Goal: Use online tool/utility: Utilize a website feature to perform a specific function

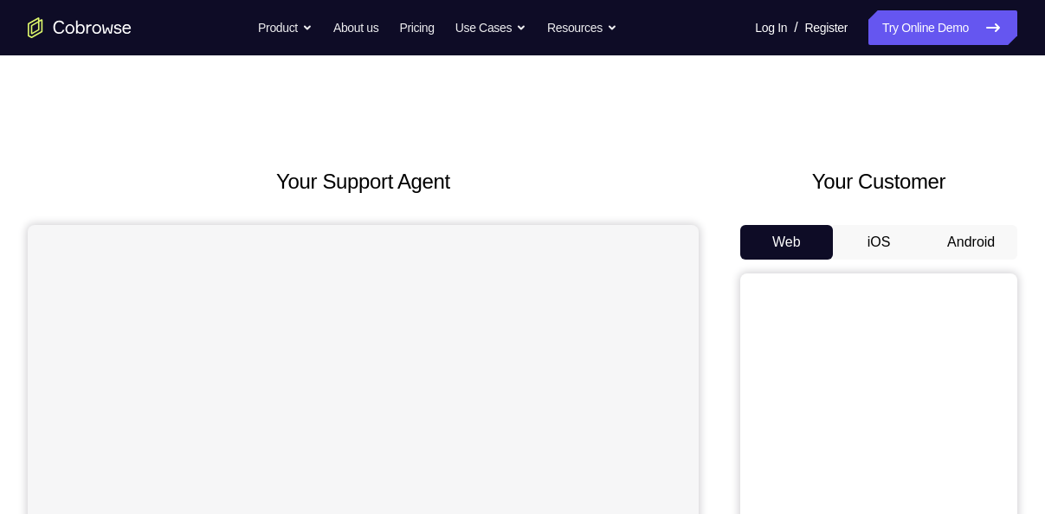
scroll to position [88, 0]
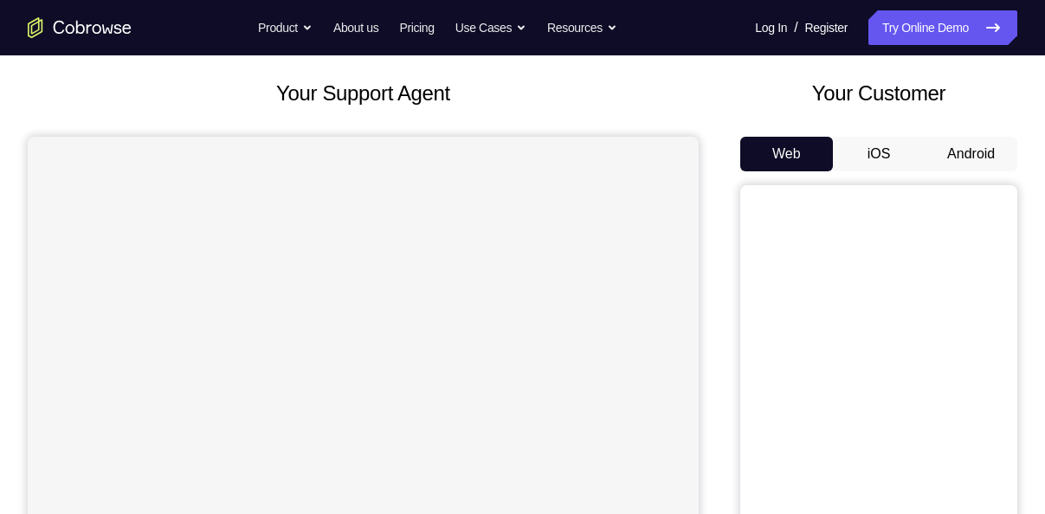
click at [987, 149] on button "Android" at bounding box center [970, 154] width 93 height 35
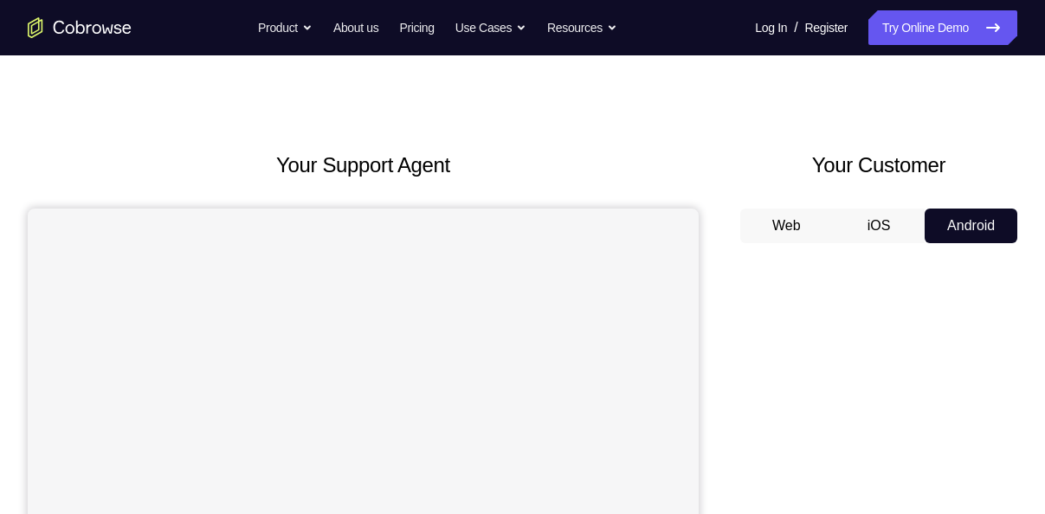
scroll to position [0, 0]
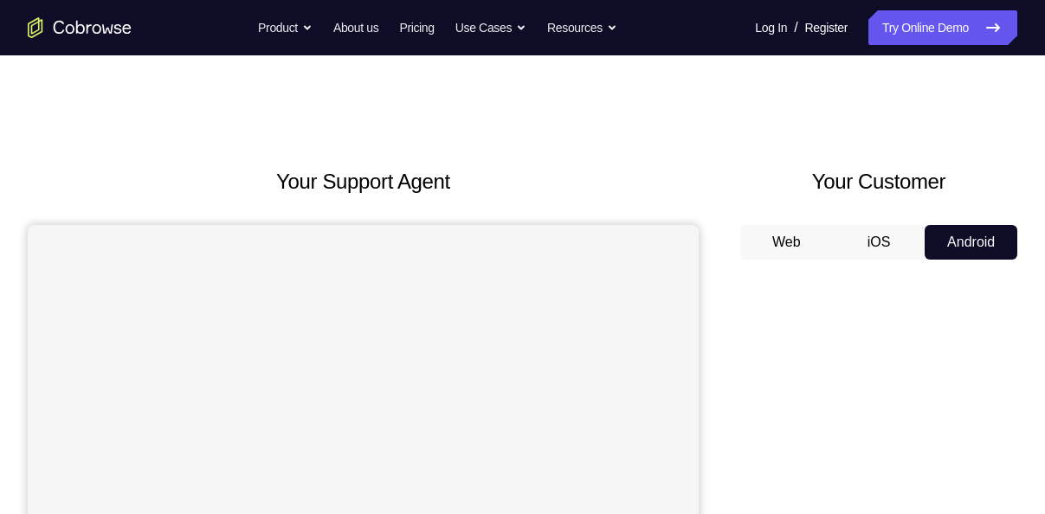
click at [796, 246] on button "Web" at bounding box center [786, 242] width 93 height 35
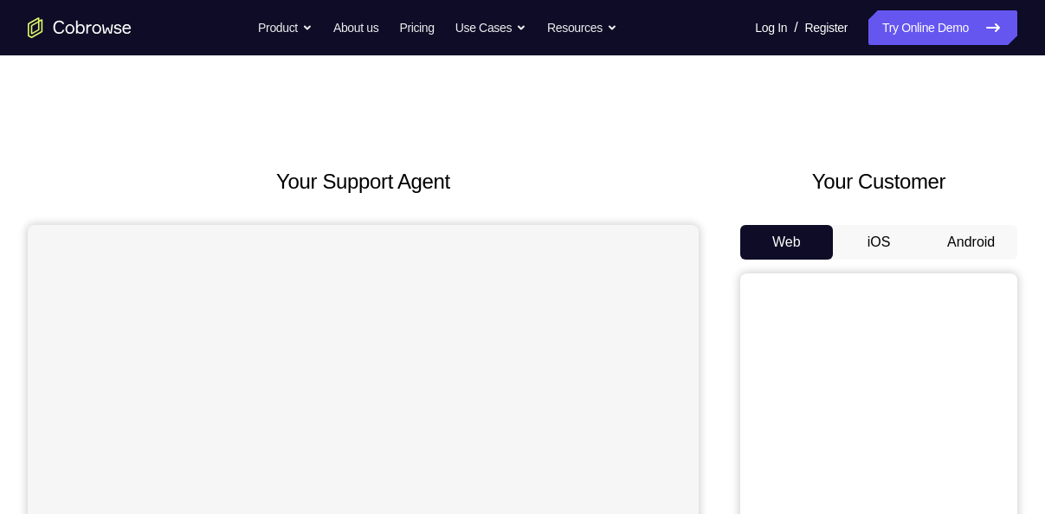
click at [980, 241] on button "Android" at bounding box center [970, 242] width 93 height 35
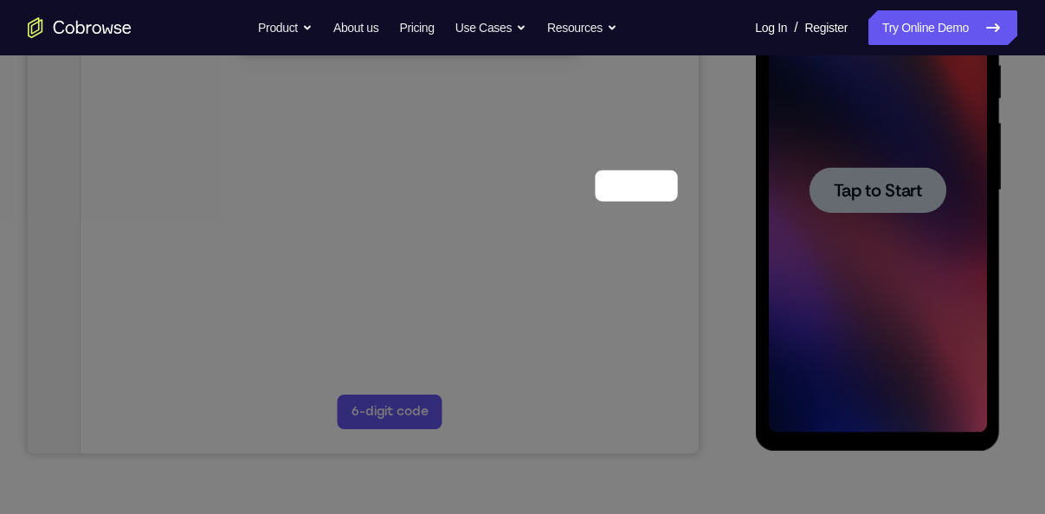
scroll to position [163, 0]
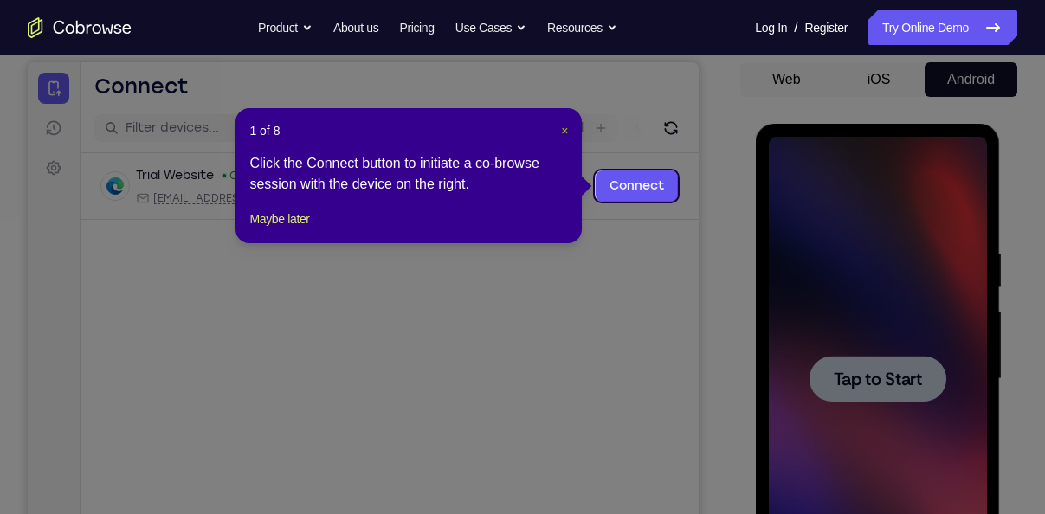
click at [564, 129] on span "×" at bounding box center [564, 131] width 7 height 14
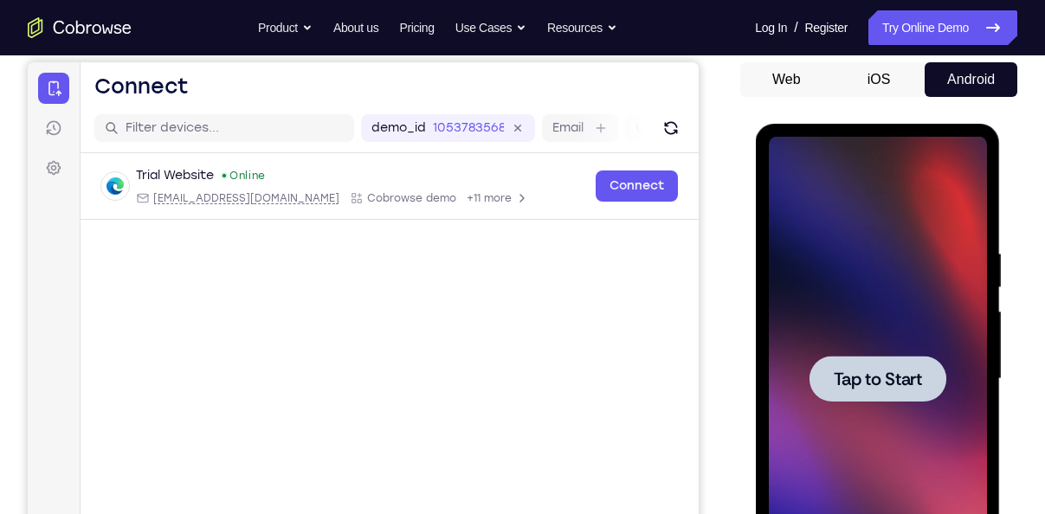
click at [870, 388] on span "Tap to Start" at bounding box center [877, 378] width 88 height 17
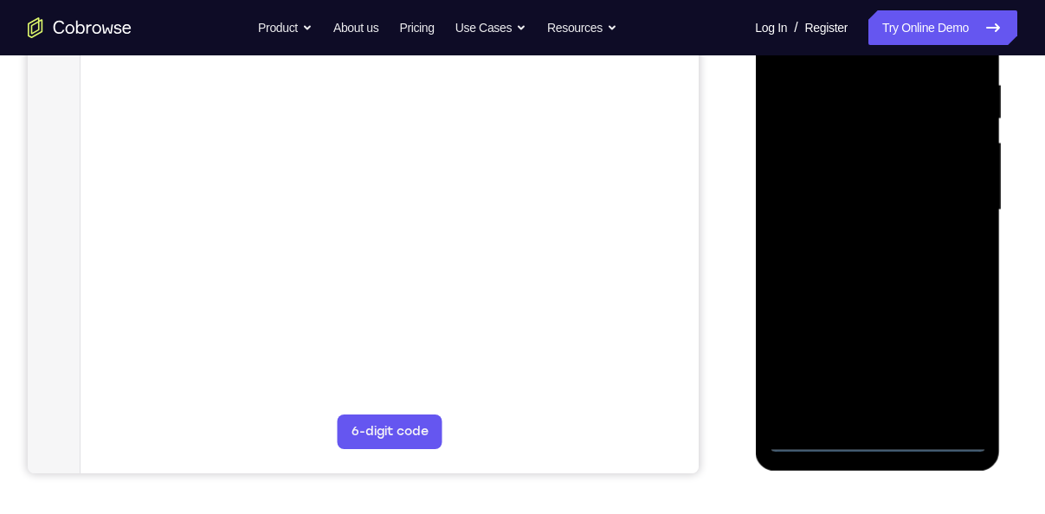
scroll to position [333, 0]
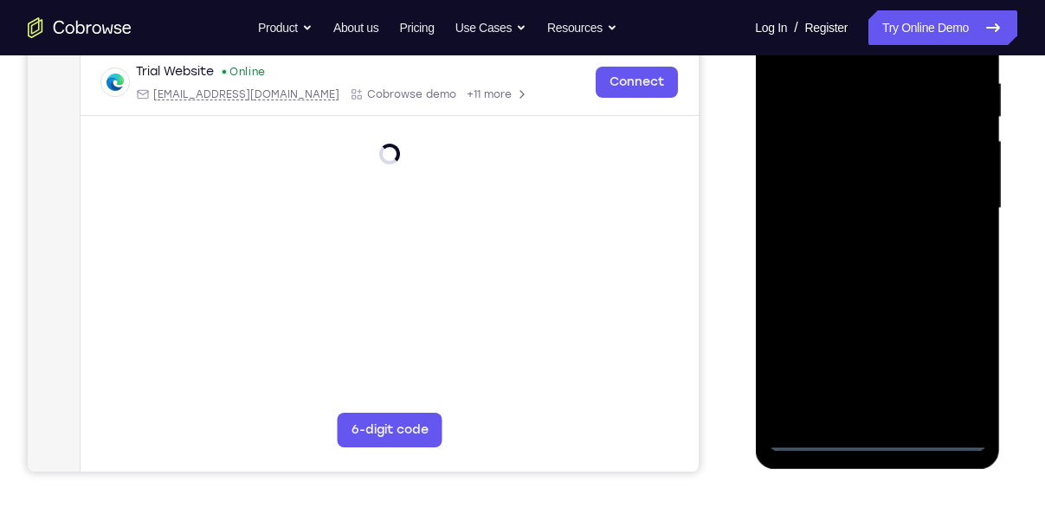
click at [881, 442] on div at bounding box center [877, 208] width 218 height 485
click at [959, 363] on div at bounding box center [877, 208] width 218 height 485
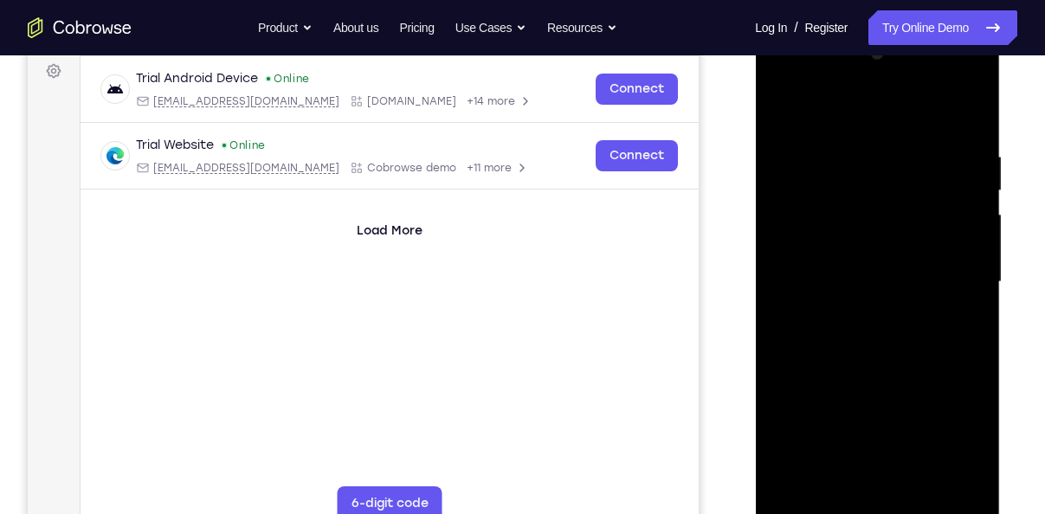
scroll to position [259, 0]
click at [830, 103] on div at bounding box center [877, 283] width 218 height 485
click at [956, 274] on div at bounding box center [877, 283] width 218 height 485
click at [951, 274] on div at bounding box center [877, 283] width 218 height 485
click at [947, 277] on div at bounding box center [877, 283] width 218 height 485
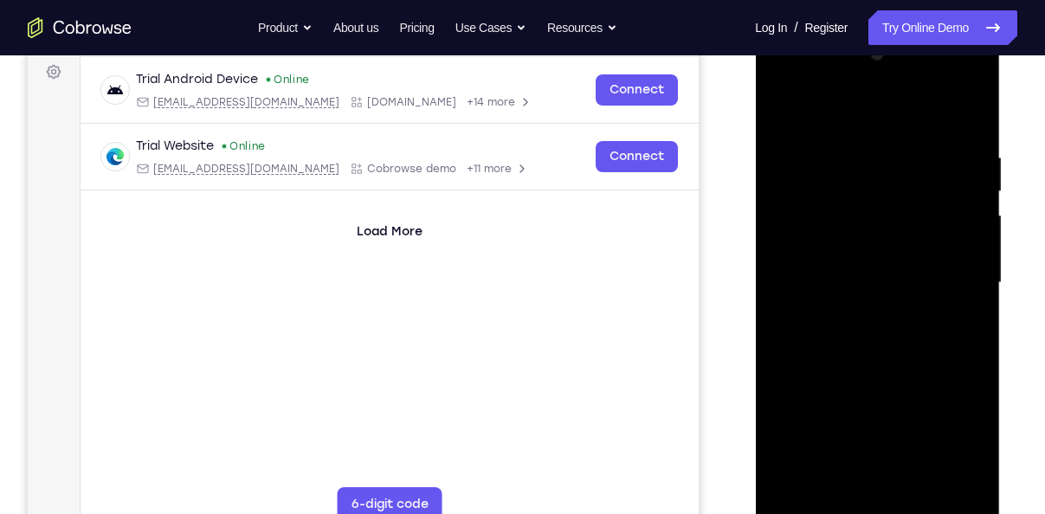
click at [947, 277] on div at bounding box center [877, 283] width 218 height 485
click at [947, 268] on div at bounding box center [877, 283] width 218 height 485
click at [838, 464] on div at bounding box center [877, 283] width 218 height 485
click at [884, 465] on div at bounding box center [877, 283] width 218 height 485
click at [853, 435] on div at bounding box center [877, 283] width 218 height 485
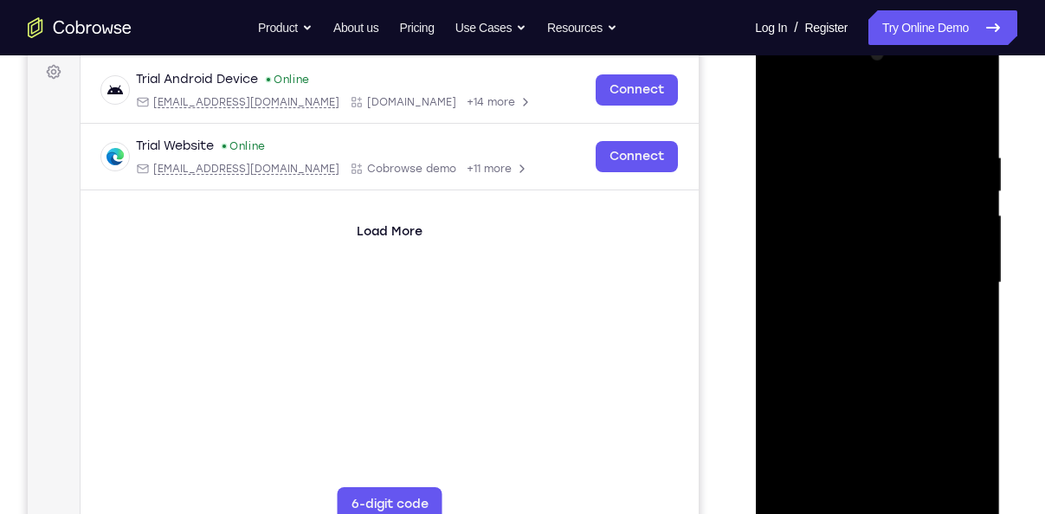
click at [853, 435] on div at bounding box center [877, 283] width 218 height 485
click at [854, 314] on div at bounding box center [877, 283] width 218 height 485
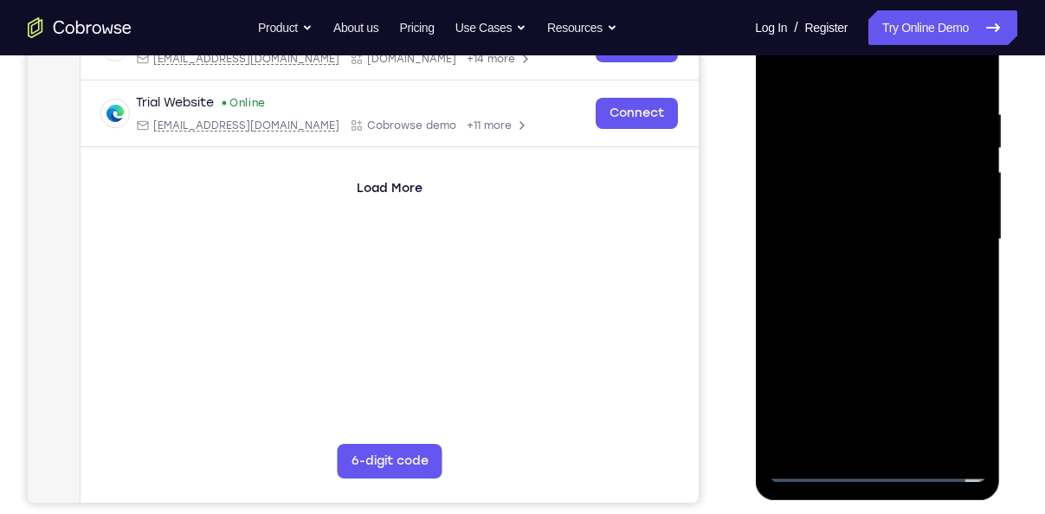
click at [858, 267] on div at bounding box center [877, 239] width 218 height 485
click at [833, 221] on div at bounding box center [877, 239] width 218 height 485
click at [802, 160] on div at bounding box center [877, 239] width 218 height 485
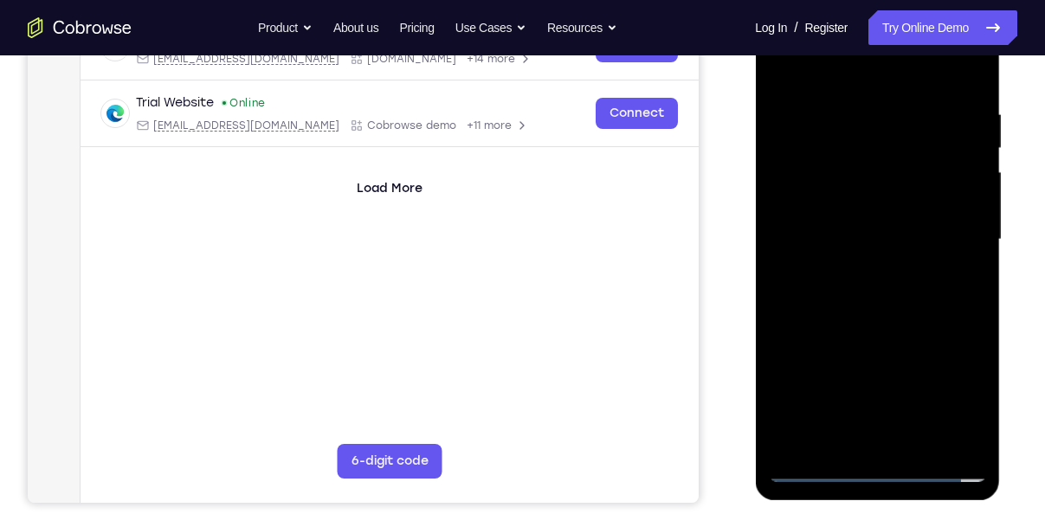
click at [884, 163] on div at bounding box center [877, 239] width 218 height 485
click at [837, 203] on div at bounding box center [877, 239] width 218 height 485
click at [838, 231] on div at bounding box center [877, 239] width 218 height 485
click at [860, 322] on div at bounding box center [877, 239] width 218 height 485
click at [863, 279] on div at bounding box center [877, 239] width 218 height 485
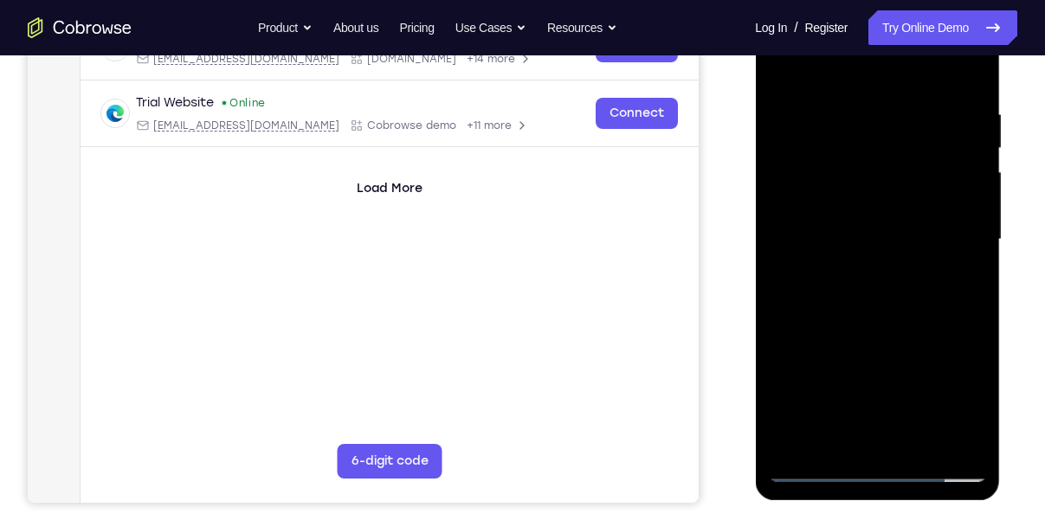
click at [851, 324] on div at bounding box center [877, 239] width 218 height 485
click at [880, 263] on div at bounding box center [877, 239] width 218 height 485
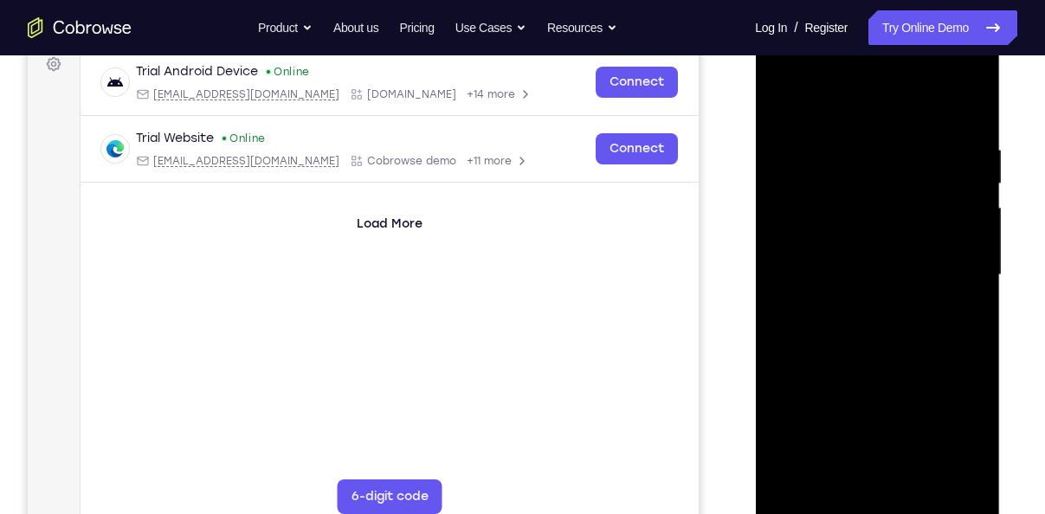
scroll to position [266, 0]
click at [837, 189] on div at bounding box center [877, 276] width 218 height 485
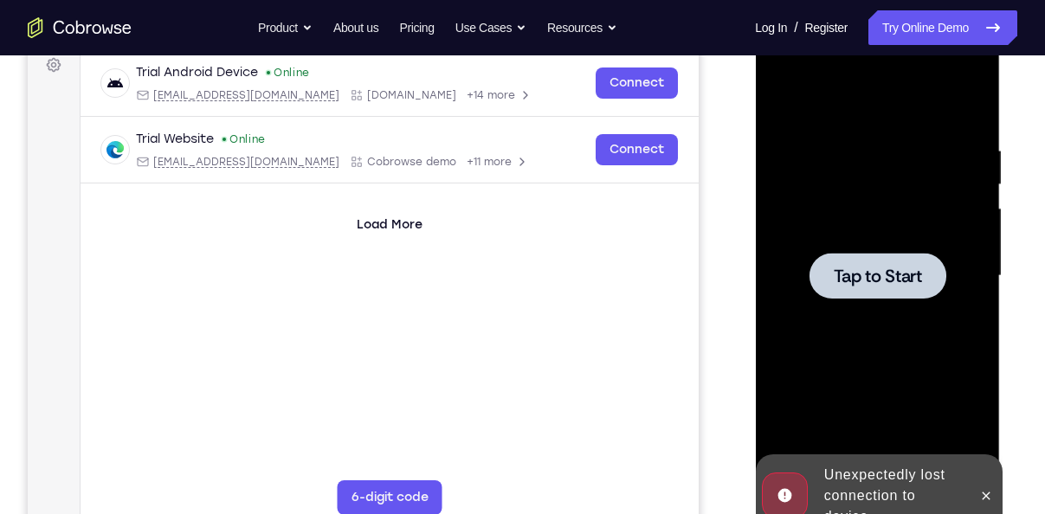
click at [894, 283] on span "Tap to Start" at bounding box center [877, 275] width 88 height 17
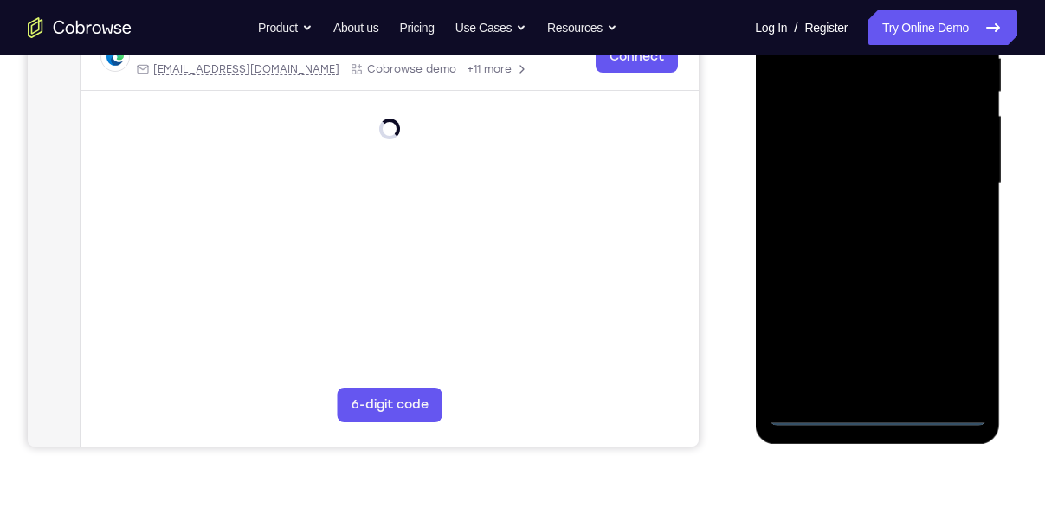
scroll to position [359, 0]
click at [878, 406] on div at bounding box center [877, 182] width 218 height 485
click at [875, 415] on div at bounding box center [877, 182] width 218 height 485
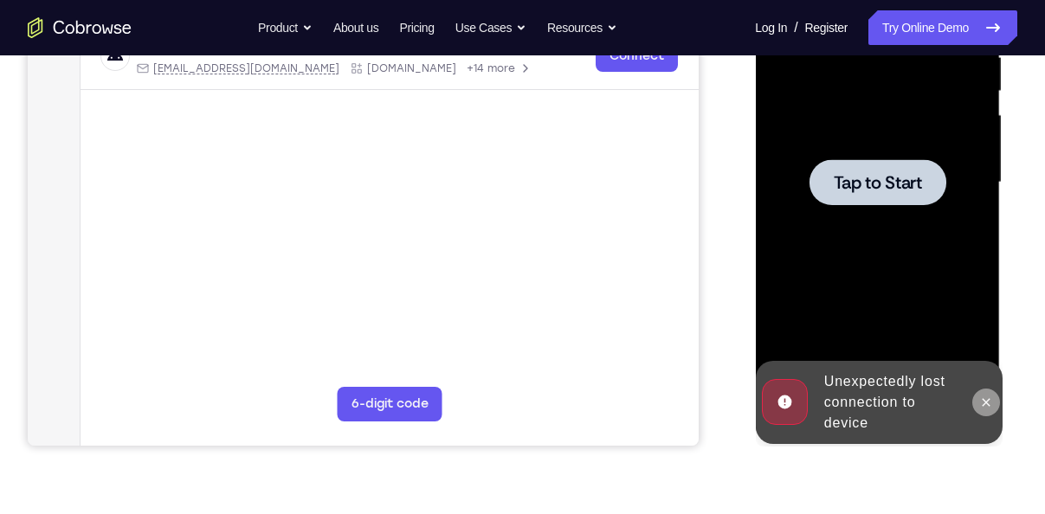
click at [986, 396] on icon at bounding box center [985, 403] width 14 height 14
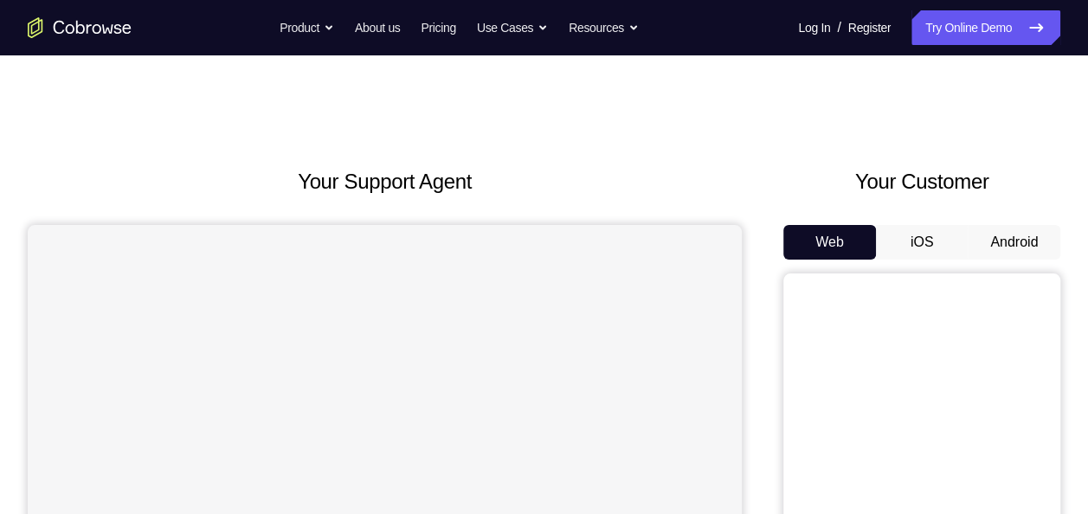
click at [1011, 241] on button "Android" at bounding box center [1014, 242] width 93 height 35
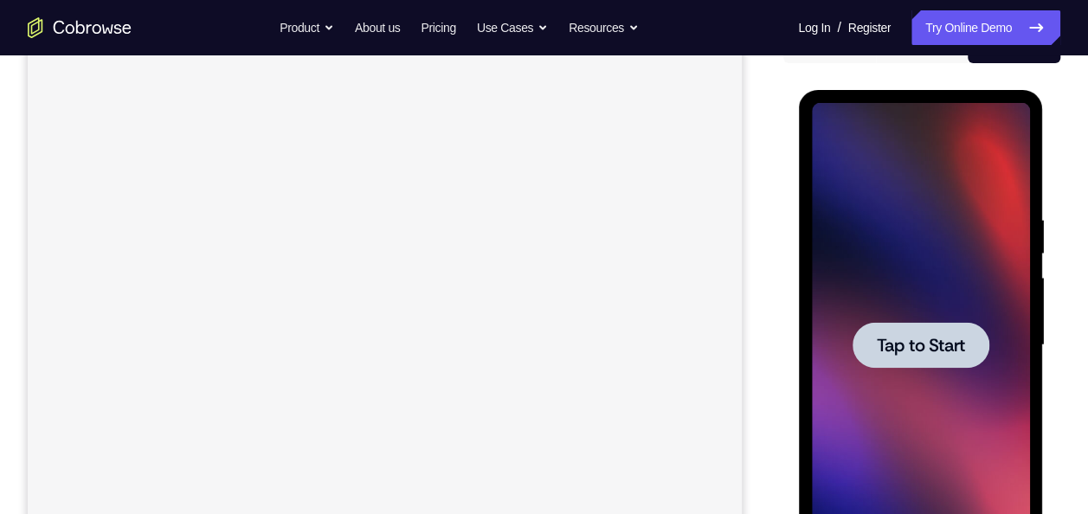
click at [878, 331] on div at bounding box center [920, 345] width 137 height 46
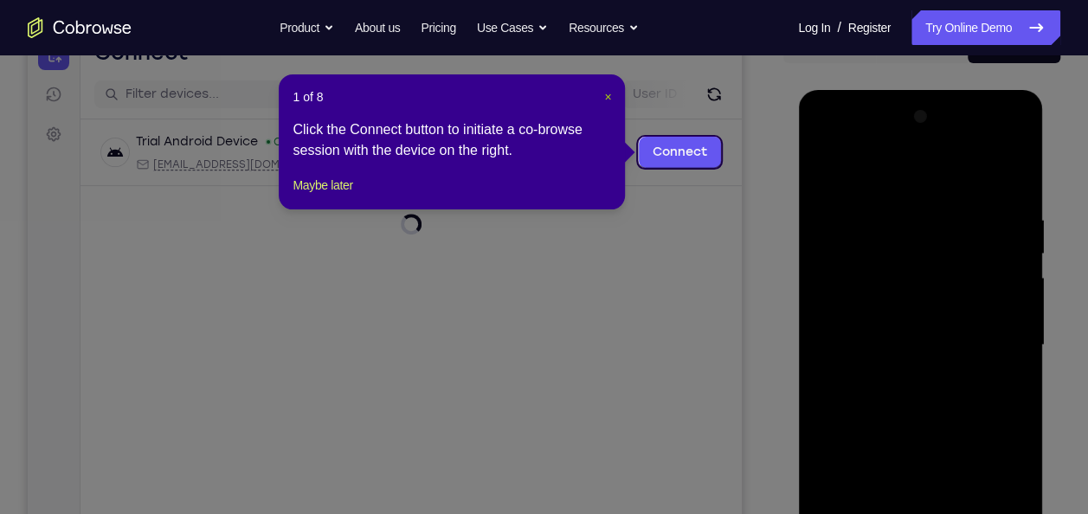
click at [604, 95] on span "×" at bounding box center [607, 97] width 7 height 14
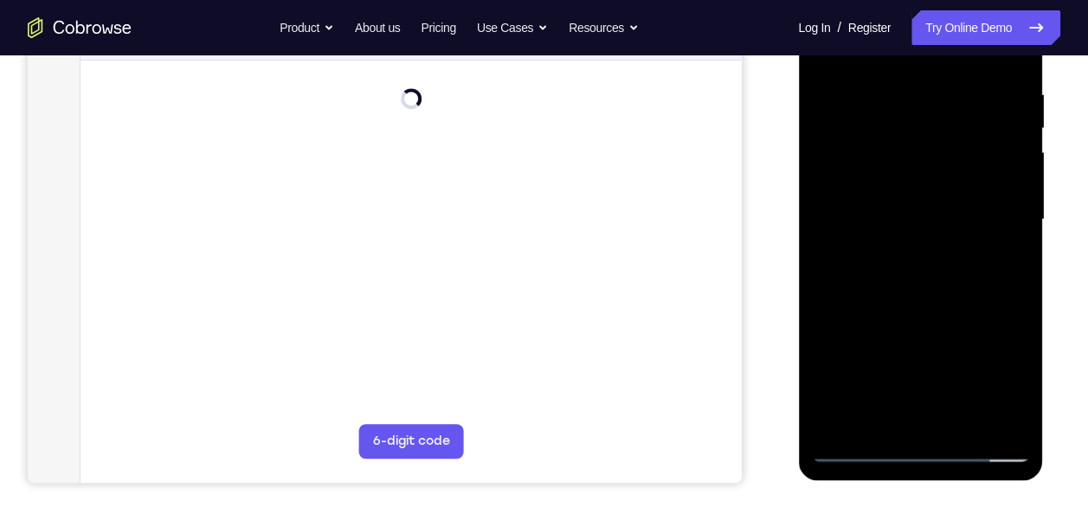
scroll to position [324, 0]
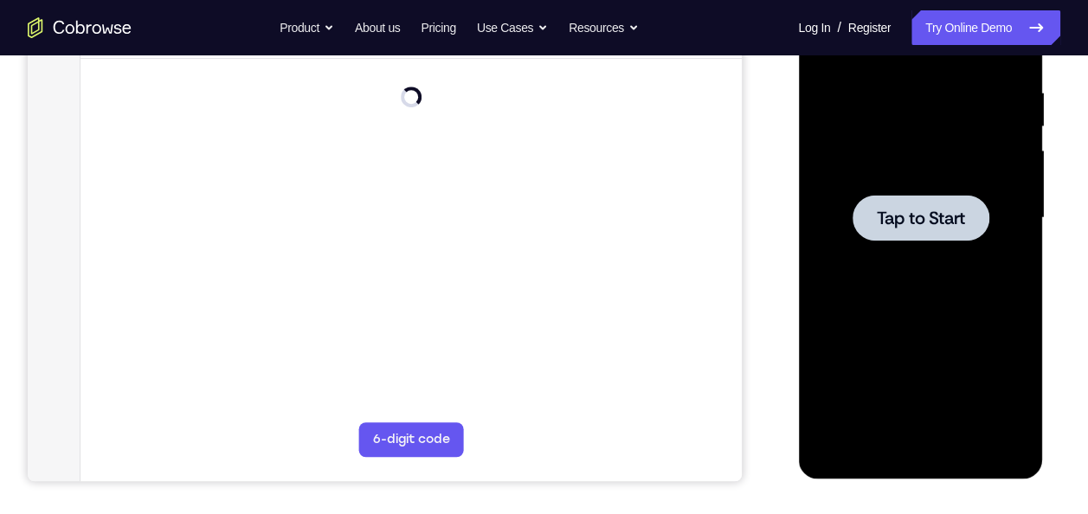
click at [921, 222] on span "Tap to Start" at bounding box center [920, 217] width 88 height 17
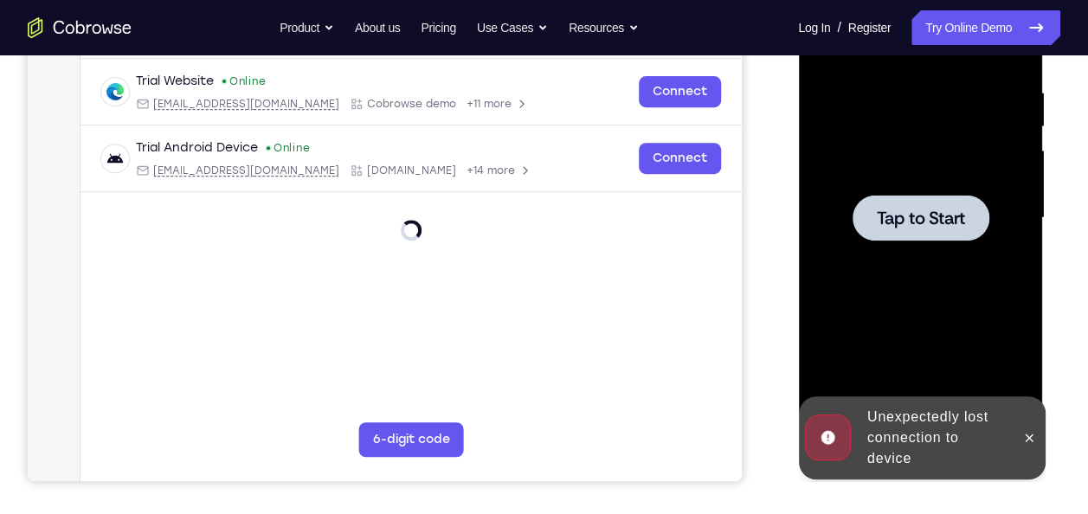
click at [934, 215] on span "Tap to Start" at bounding box center [920, 217] width 88 height 17
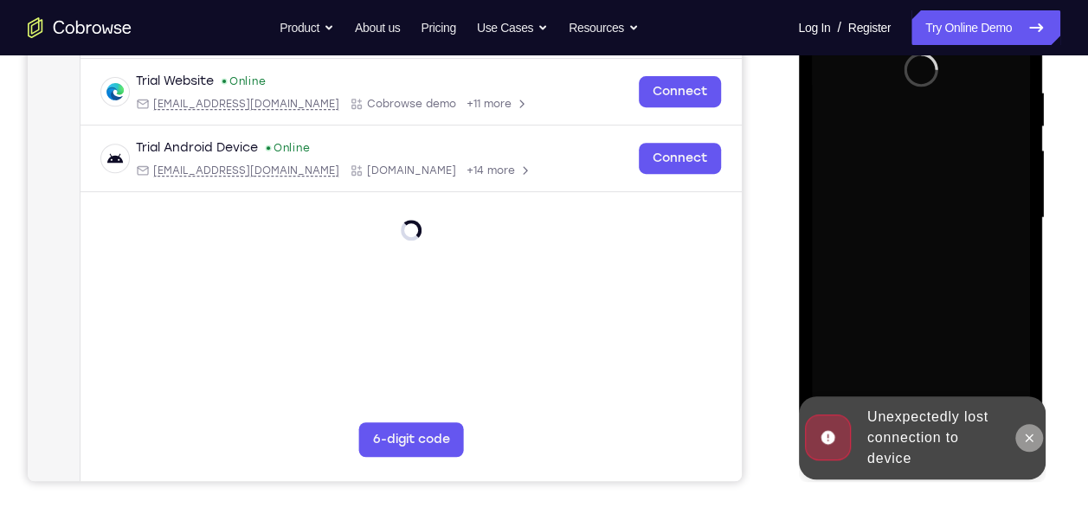
click at [1019, 436] on button at bounding box center [1028, 438] width 28 height 28
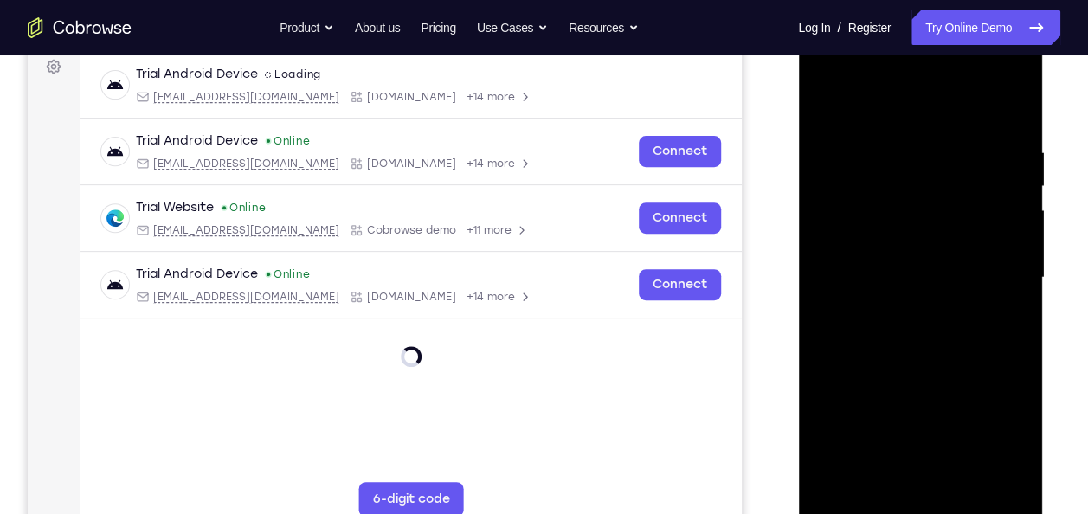
scroll to position [326, 0]
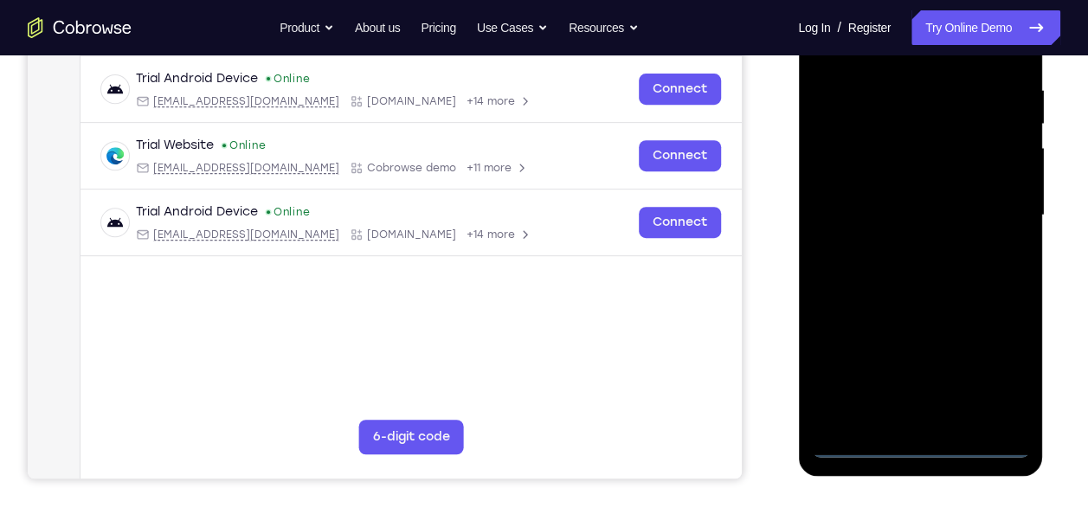
click at [918, 437] on div at bounding box center [920, 215] width 218 height 485
click at [920, 441] on div at bounding box center [920, 215] width 218 height 485
click at [1014, 362] on div at bounding box center [920, 215] width 218 height 485
click at [993, 361] on div at bounding box center [920, 215] width 218 height 485
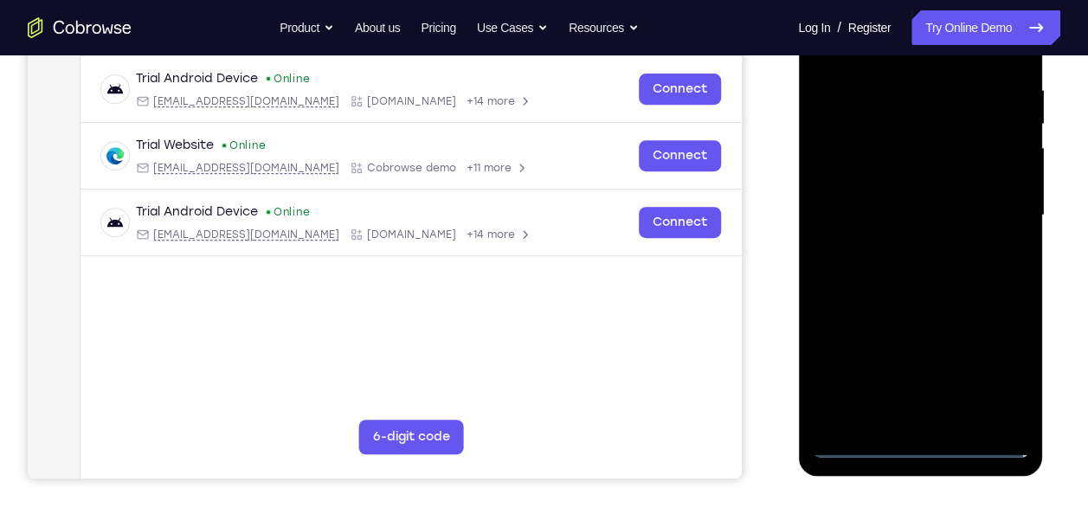
drag, startPoint x: 993, startPoint y: 360, endPoint x: 833, endPoint y: 86, distance: 317.2
click at [833, 86] on div at bounding box center [920, 215] width 218 height 485
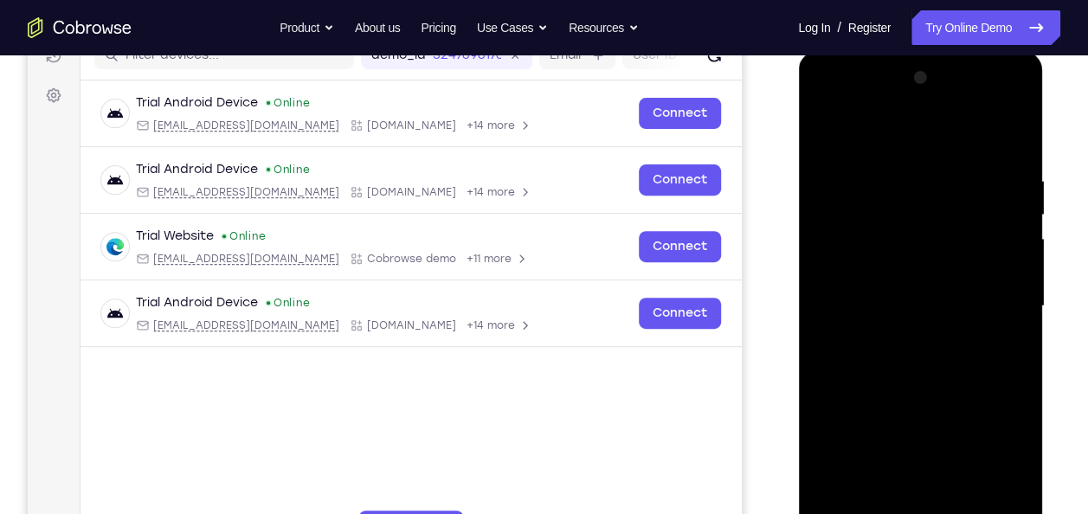
scroll to position [235, 0]
click at [851, 132] on div at bounding box center [920, 307] width 218 height 485
click at [990, 297] on div at bounding box center [920, 307] width 218 height 485
click at [899, 337] on div at bounding box center [920, 307] width 218 height 485
click at [897, 288] on div at bounding box center [920, 307] width 218 height 485
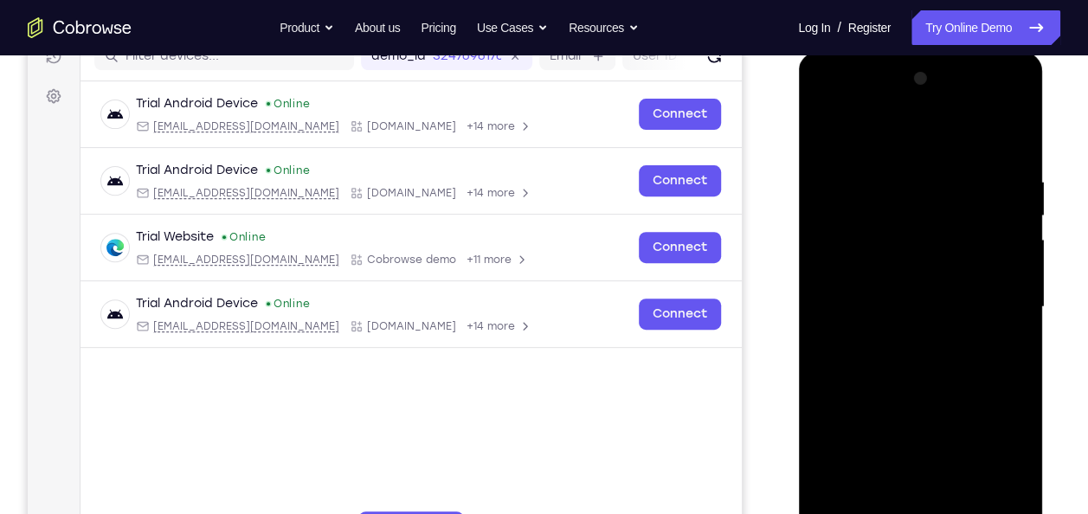
click at [910, 327] on div at bounding box center [920, 307] width 218 height 485
click at [849, 216] on div at bounding box center [920, 307] width 218 height 485
click at [872, 265] on div at bounding box center [920, 307] width 218 height 485
click at [911, 229] on div at bounding box center [920, 307] width 218 height 485
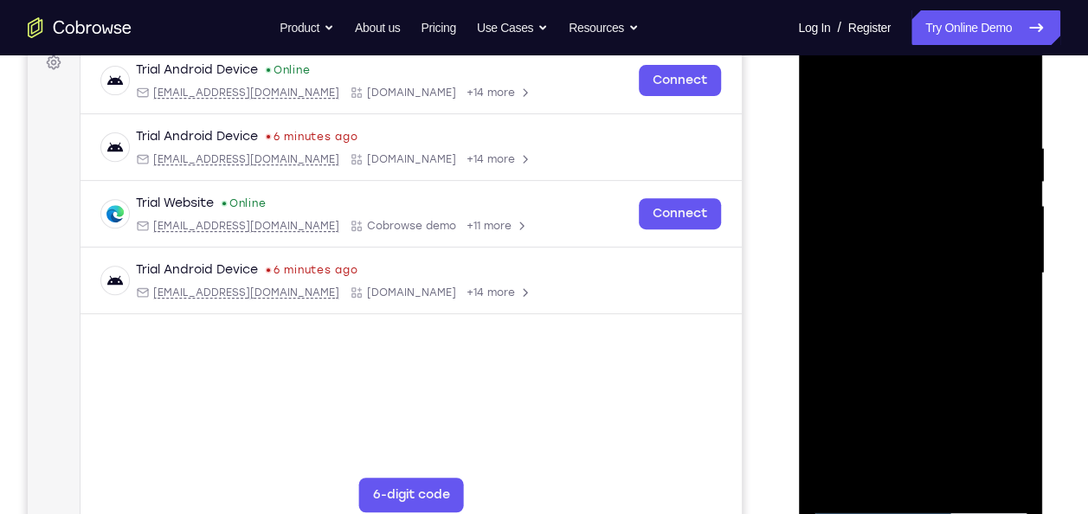
scroll to position [267, 0]
